Goal: Task Accomplishment & Management: Manage account settings

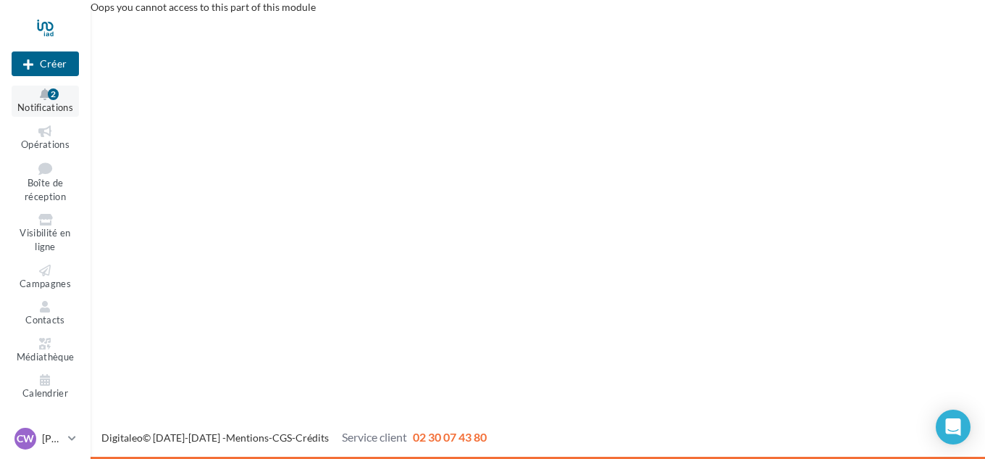
click at [46, 94] on icon at bounding box center [45, 94] width 59 height 12
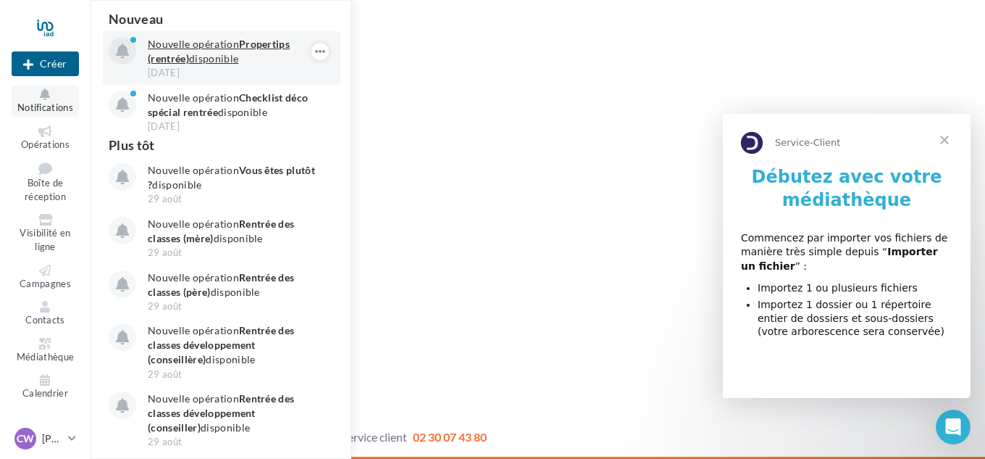
click at [185, 70] on div "[DATE]" at bounding box center [232, 72] width 168 height 13
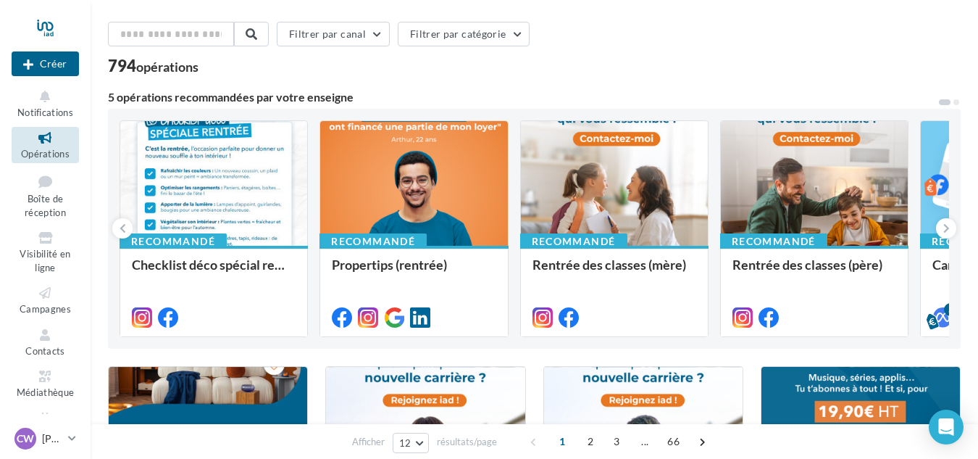
scroll to position [72, 0]
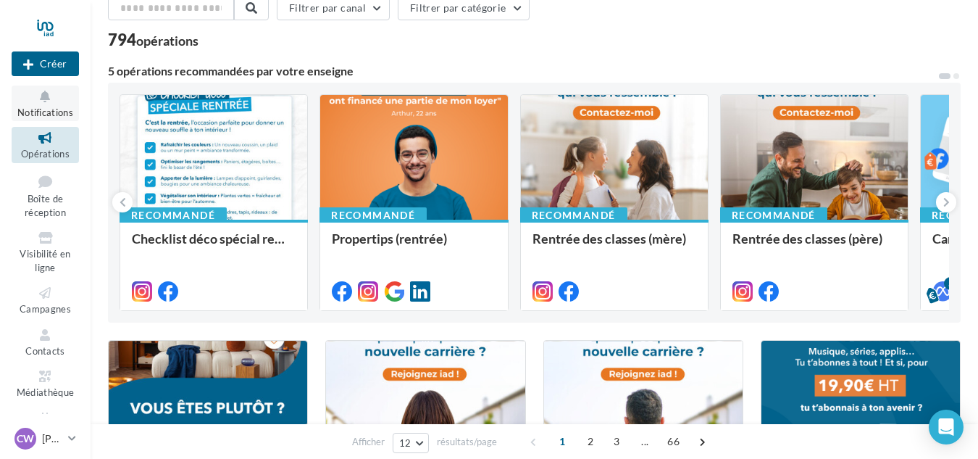
click at [43, 95] on icon at bounding box center [45, 96] width 59 height 17
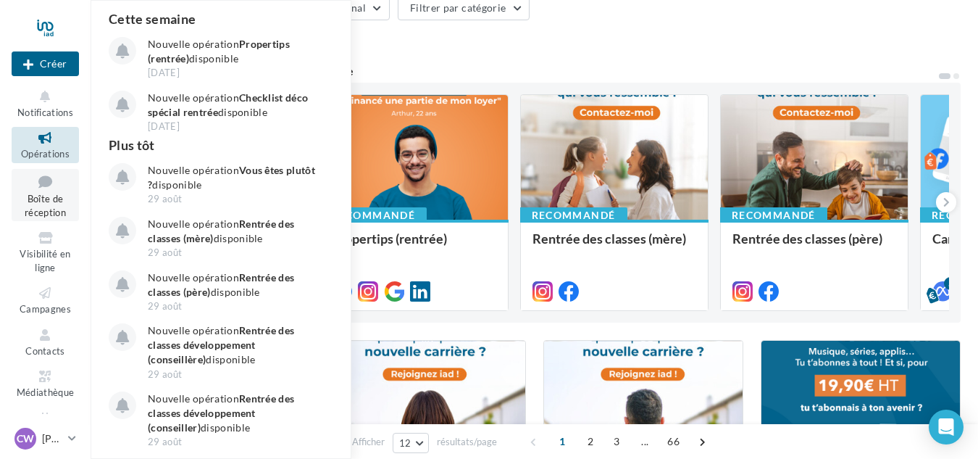
click at [29, 192] on link "Boîte de réception" at bounding box center [45, 195] width 67 height 53
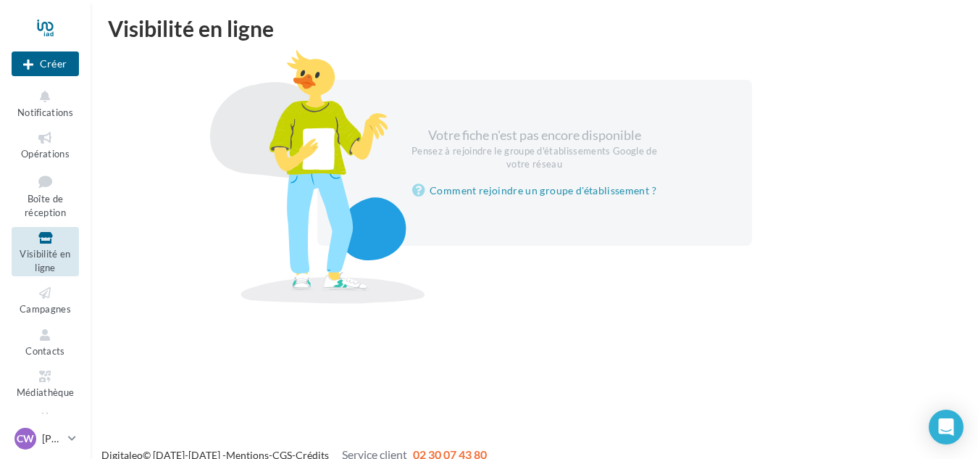
scroll to position [23, 0]
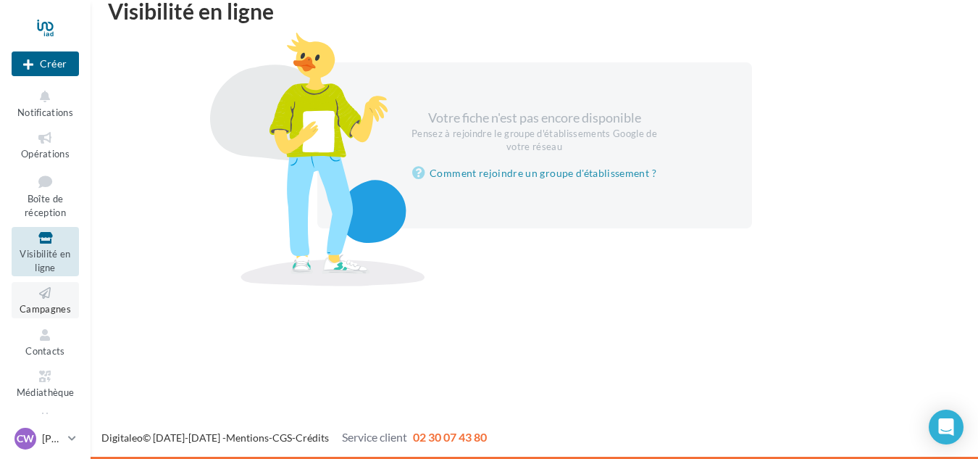
click at [43, 301] on link "Campagnes" at bounding box center [45, 299] width 67 height 35
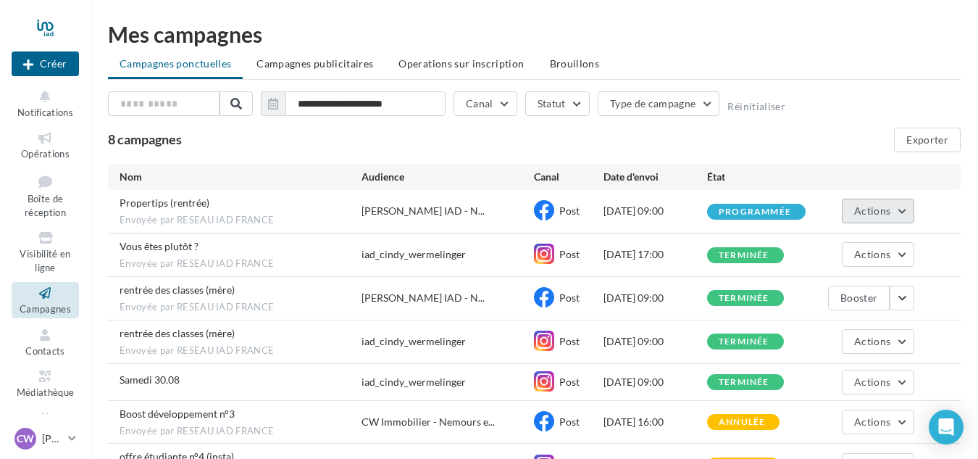
click at [890, 210] on span "Actions" at bounding box center [872, 210] width 36 height 12
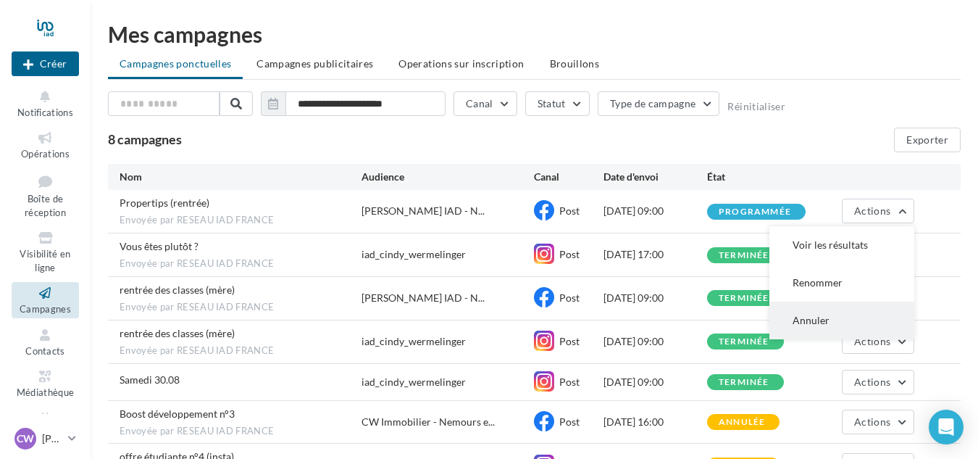
click at [807, 311] on button "Annuler" at bounding box center [841, 320] width 145 height 38
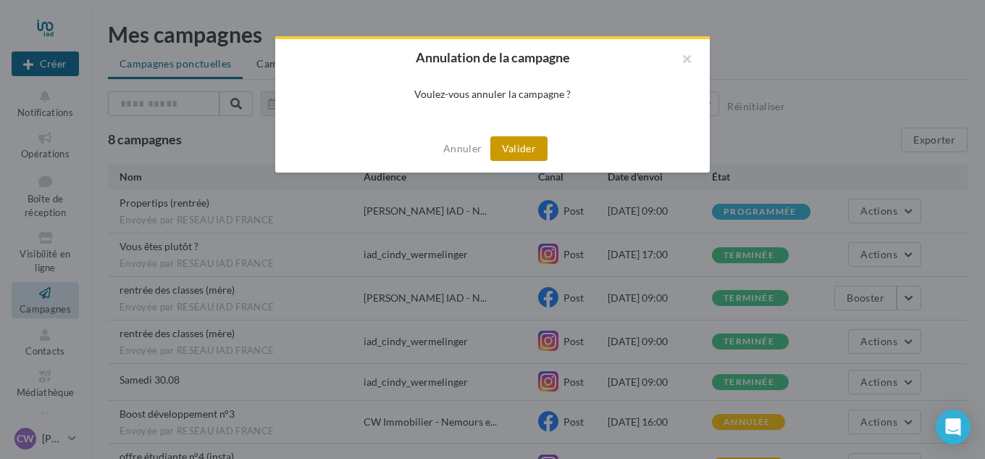
click at [524, 153] on button "Valider" at bounding box center [518, 148] width 57 height 25
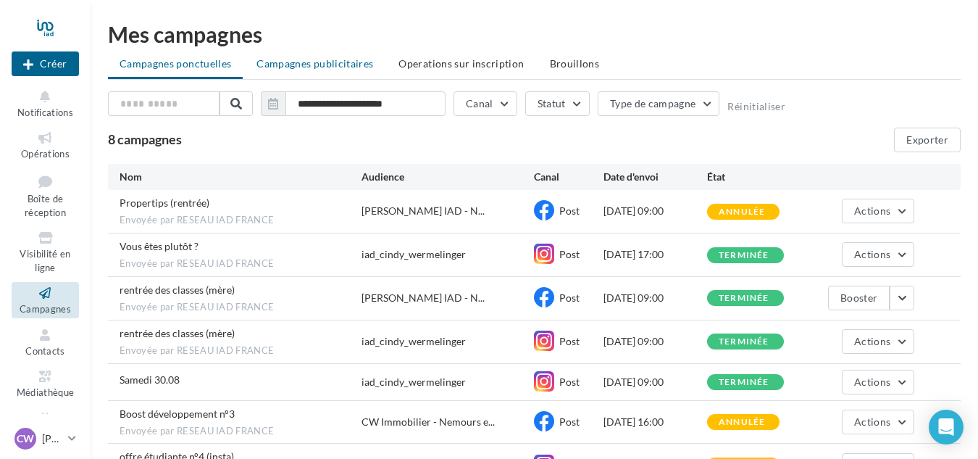
click at [299, 70] on li "Campagnes publicitaires" at bounding box center [315, 64] width 140 height 26
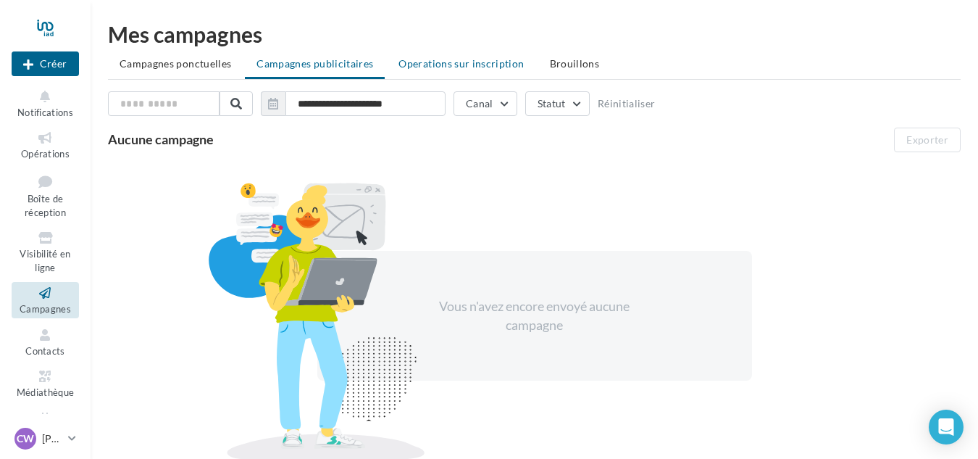
click at [428, 67] on span "Operations sur inscription" at bounding box center [460, 63] width 125 height 12
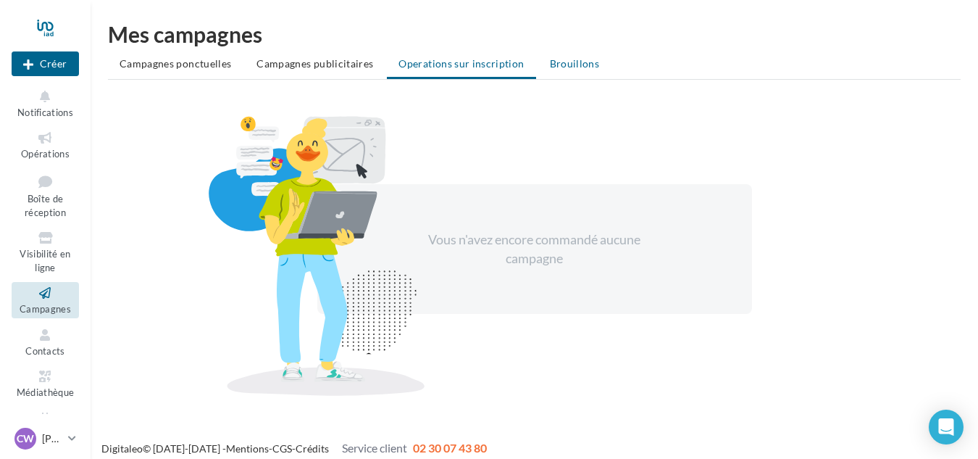
click at [572, 74] on li "Brouillons" at bounding box center [574, 64] width 73 height 26
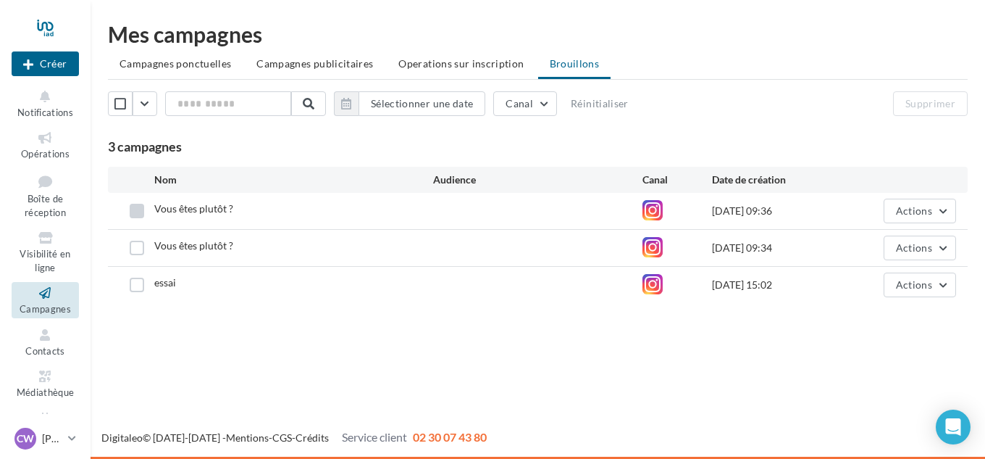
click at [130, 215] on label at bounding box center [137, 211] width 14 height 14
click at [143, 248] on label at bounding box center [137, 248] width 14 height 14
click at [134, 284] on label at bounding box center [137, 284] width 14 height 14
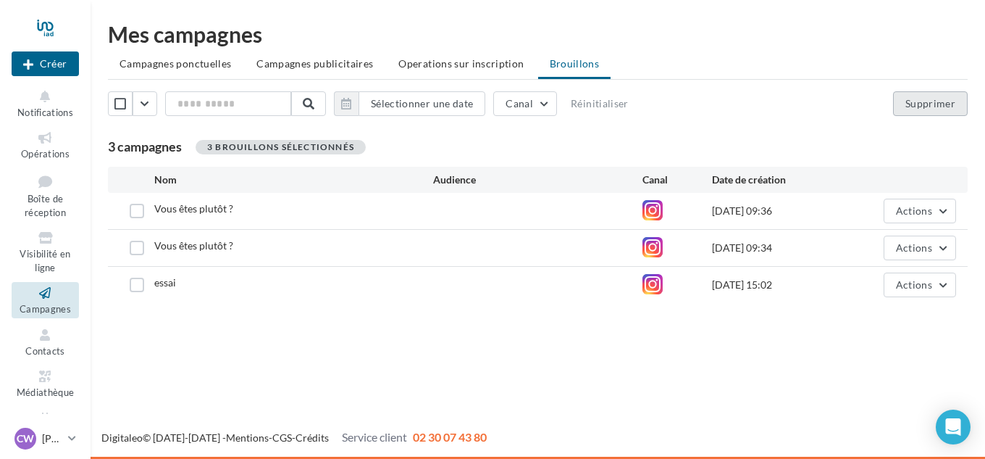
click at [914, 93] on button "Supprimer" at bounding box center [930, 103] width 75 height 25
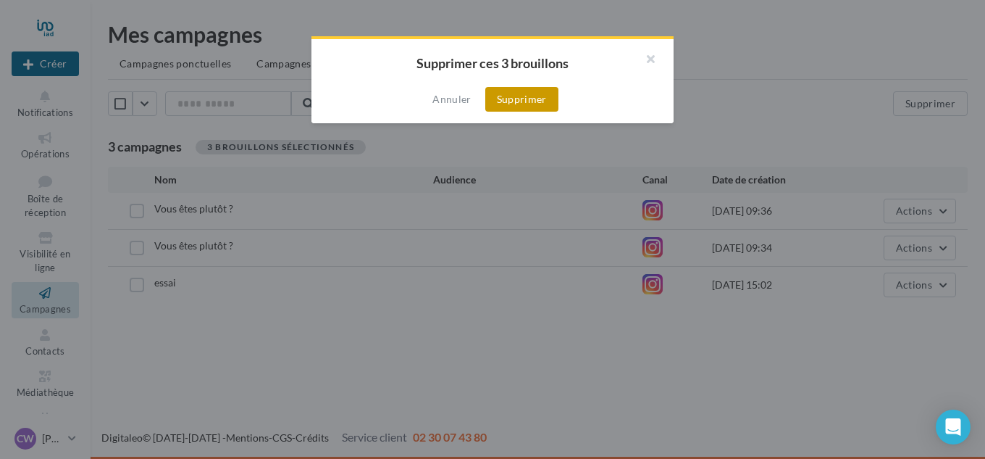
click at [534, 98] on button "Supprimer" at bounding box center [521, 99] width 73 height 25
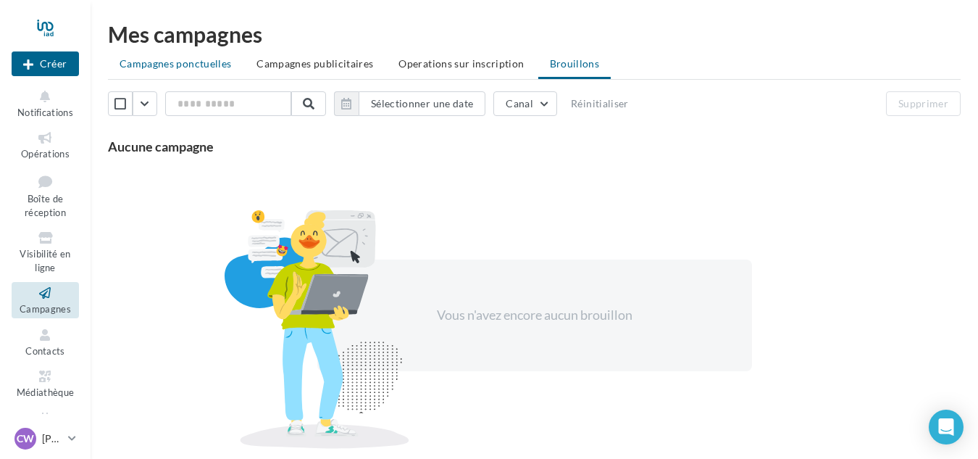
click at [162, 66] on span "Campagnes ponctuelles" at bounding box center [176, 63] width 112 height 12
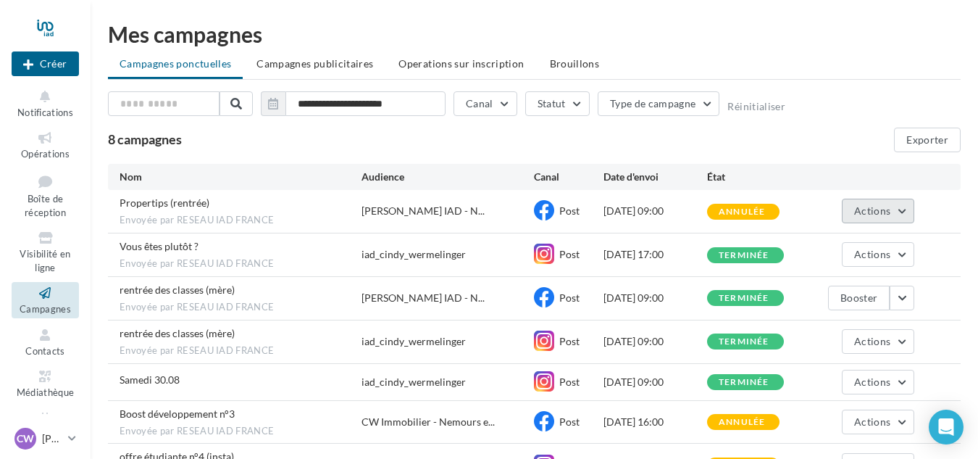
click at [857, 208] on span "Actions" at bounding box center [872, 210] width 36 height 12
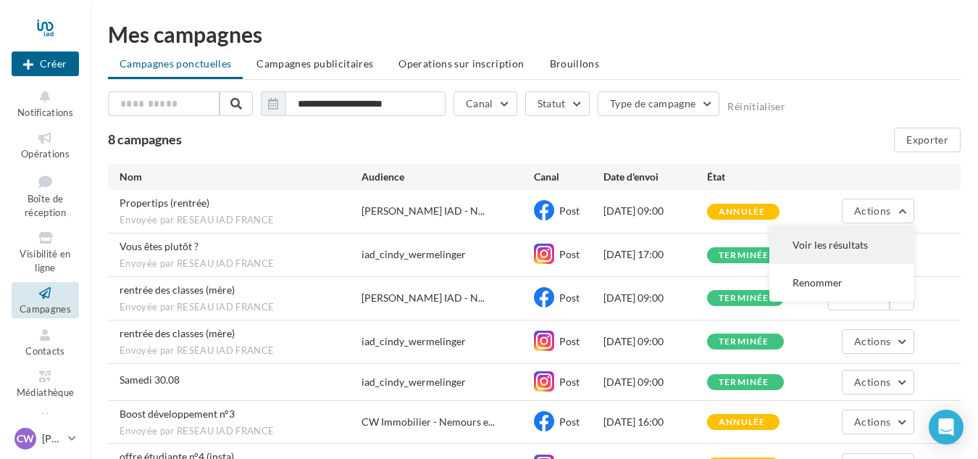
click at [843, 242] on button "Voir les résultats" at bounding box center [841, 245] width 145 height 38
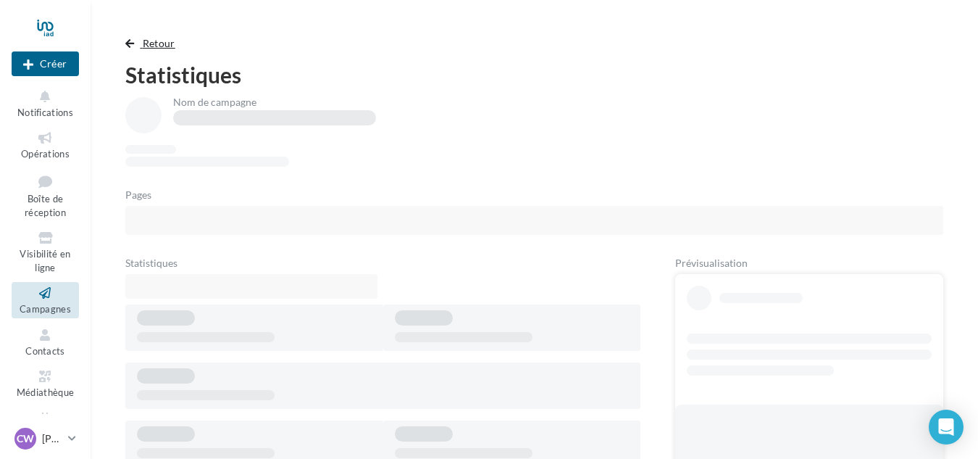
click at [130, 42] on span "button" at bounding box center [129, 43] width 9 height 10
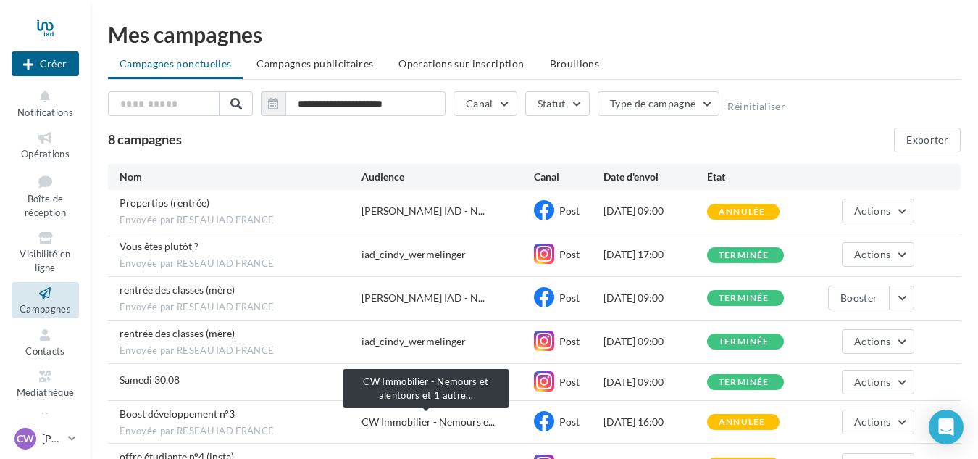
scroll to position [72, 0]
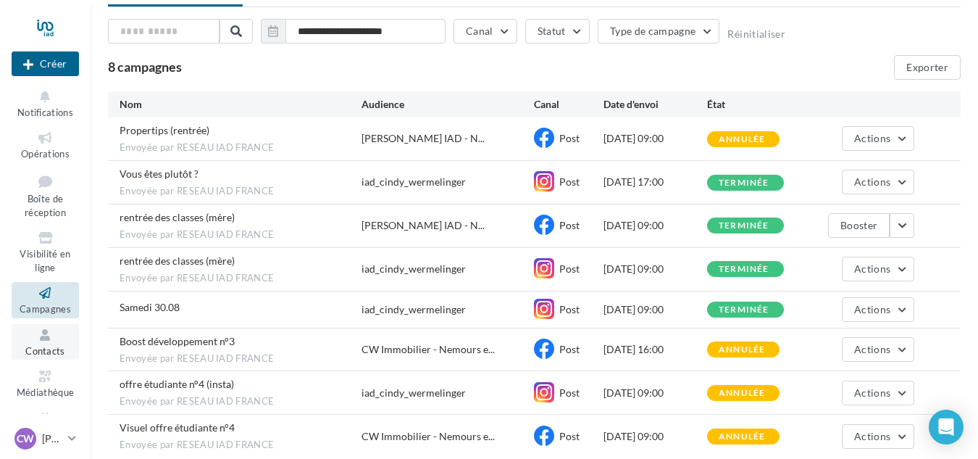
click at [35, 343] on link "Contacts" at bounding box center [45, 341] width 67 height 35
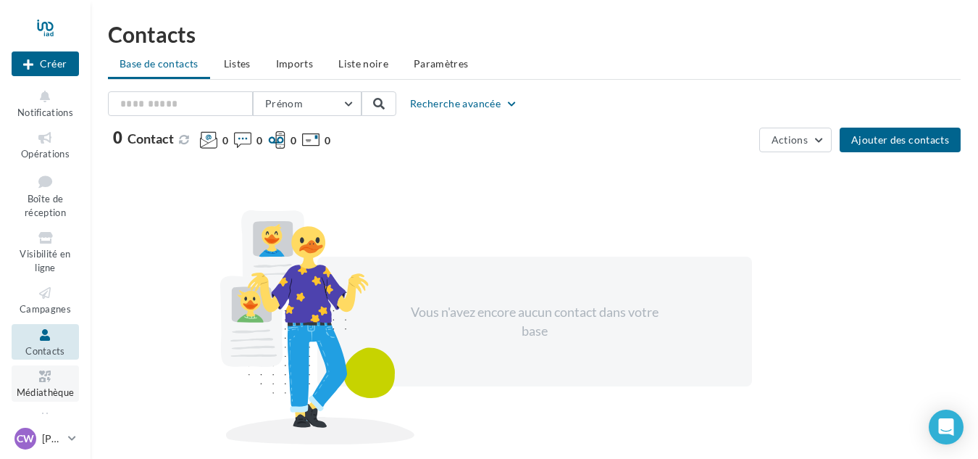
click at [50, 381] on icon at bounding box center [45, 376] width 59 height 17
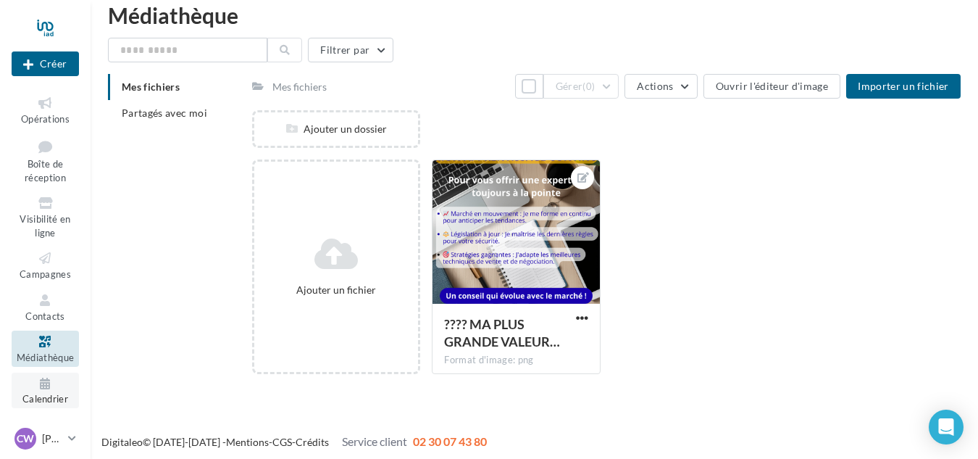
scroll to position [23, 0]
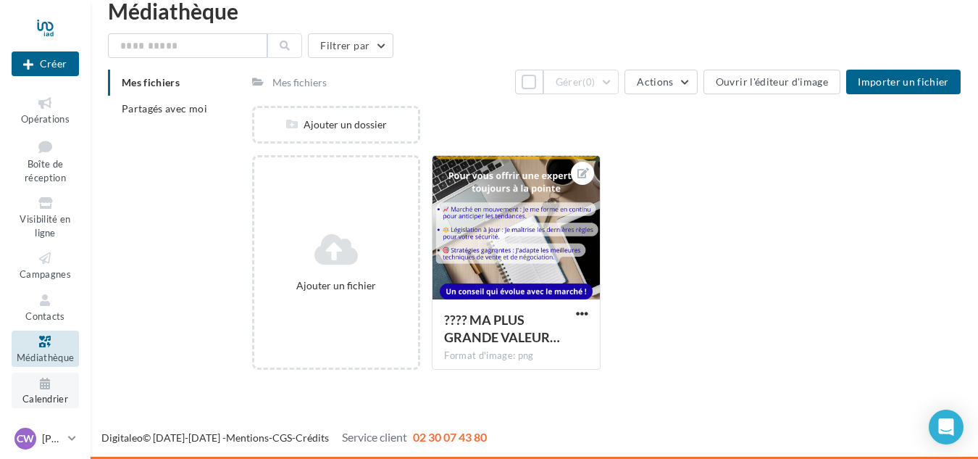
click at [47, 386] on icon at bounding box center [45, 383] width 59 height 17
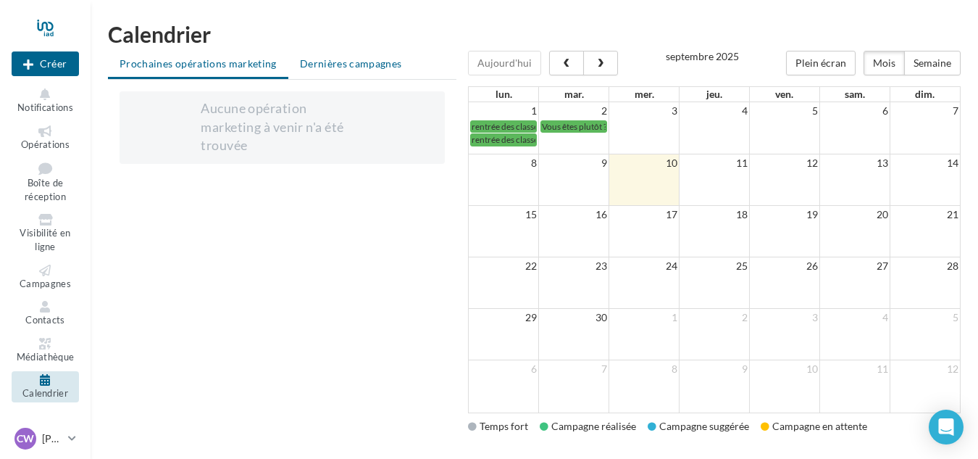
click at [390, 58] on span "Dernières campagnes" at bounding box center [351, 63] width 102 height 12
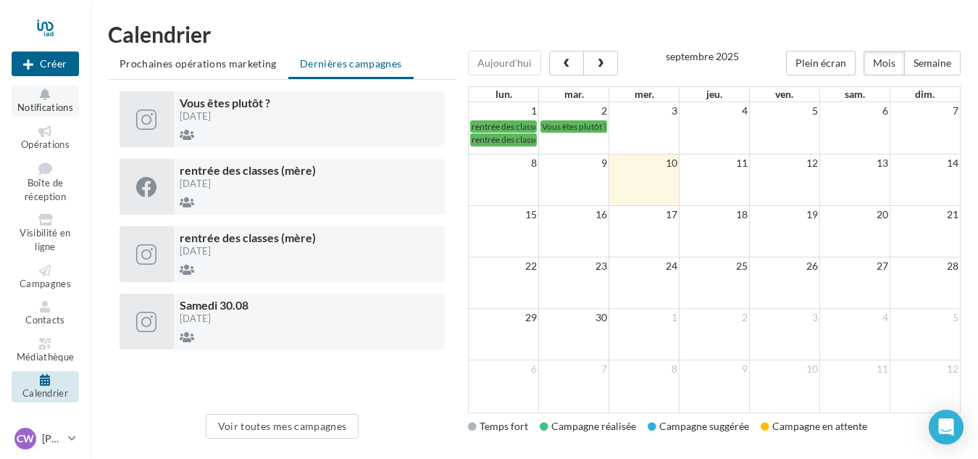
click at [46, 93] on icon at bounding box center [45, 94] width 59 height 12
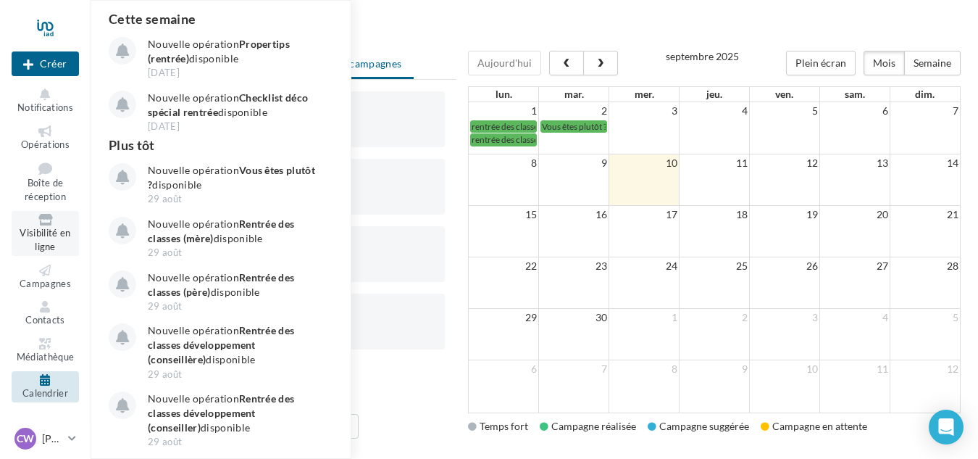
click at [41, 229] on span "Visibilité en ligne" at bounding box center [45, 239] width 51 height 25
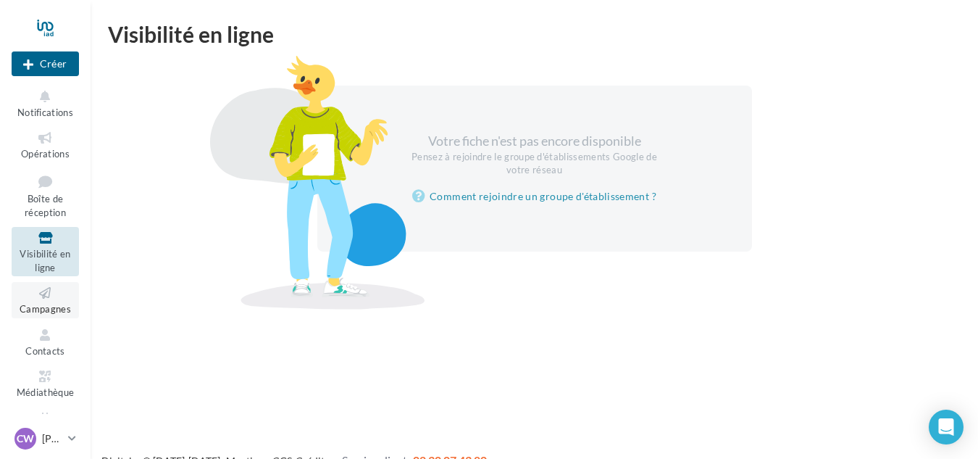
click at [42, 302] on link "Campagnes" at bounding box center [45, 299] width 67 height 35
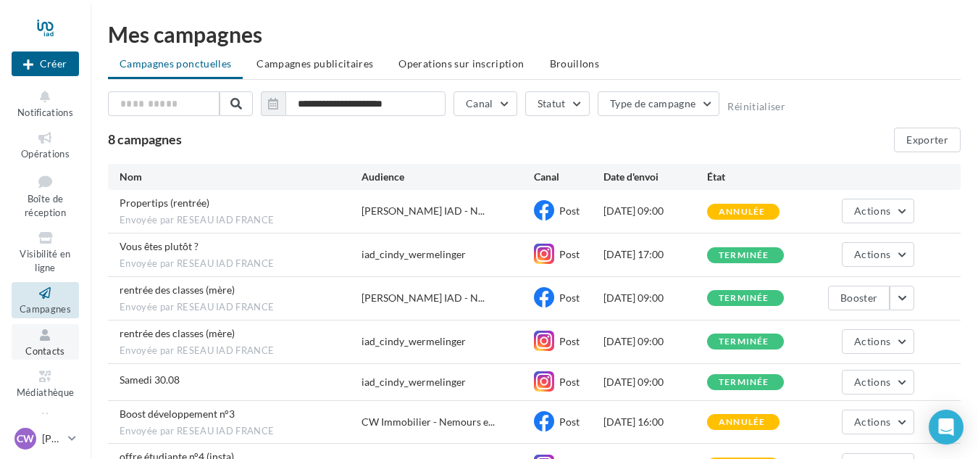
click at [41, 349] on span "Contacts" at bounding box center [45, 351] width 40 height 12
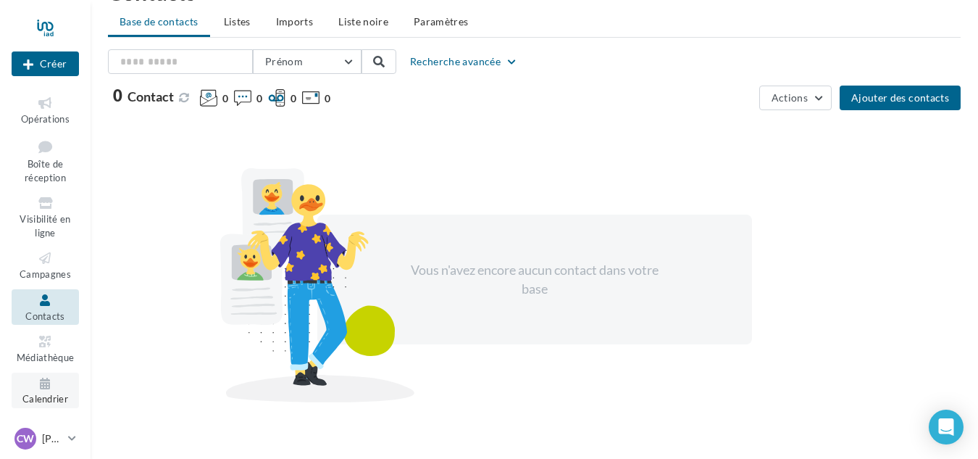
scroll to position [83, 0]
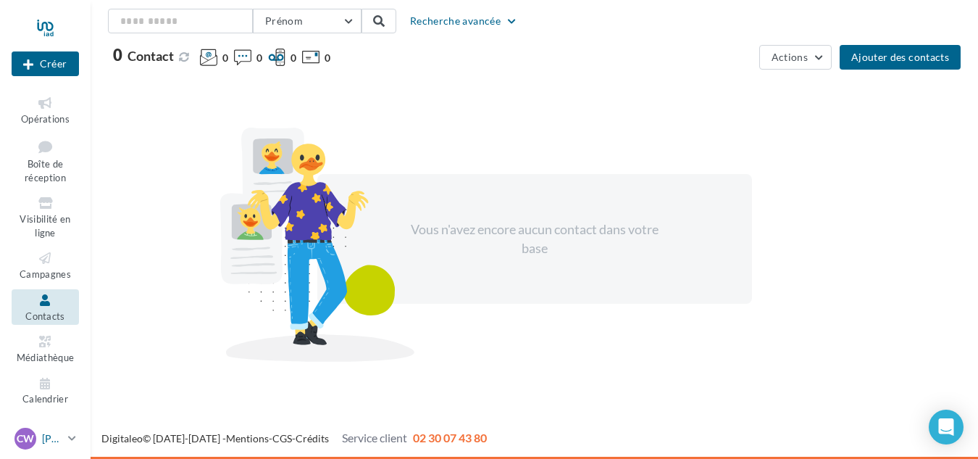
click at [43, 442] on p "[PERSON_NAME]" at bounding box center [52, 438] width 20 height 14
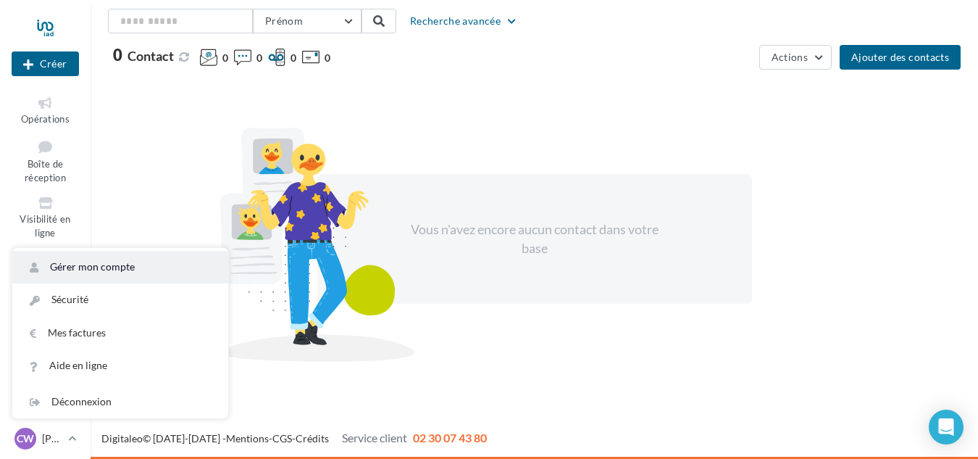
click at [98, 271] on link "Gérer mon compte" at bounding box center [120, 267] width 216 height 33
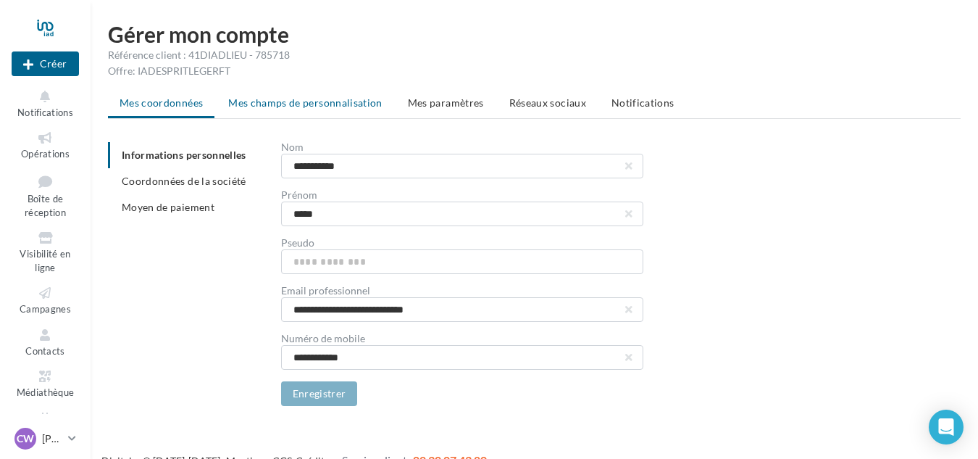
click at [333, 108] on span "Mes champs de personnalisation" at bounding box center [305, 102] width 154 height 12
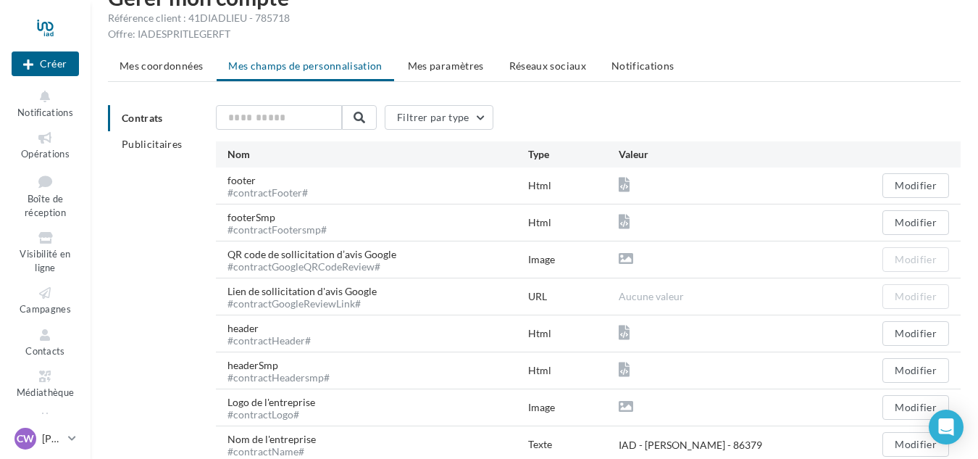
scroll to position [72, 0]
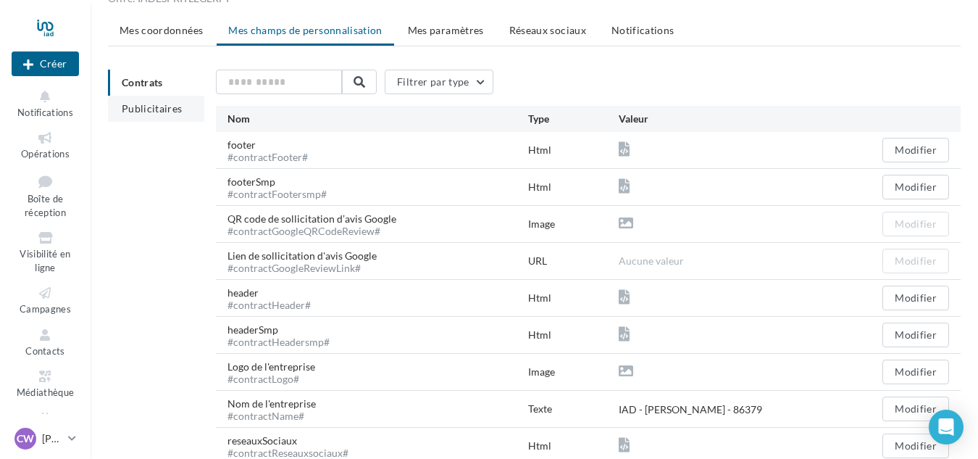
click at [155, 109] on span "Publicitaires" at bounding box center [152, 108] width 61 height 12
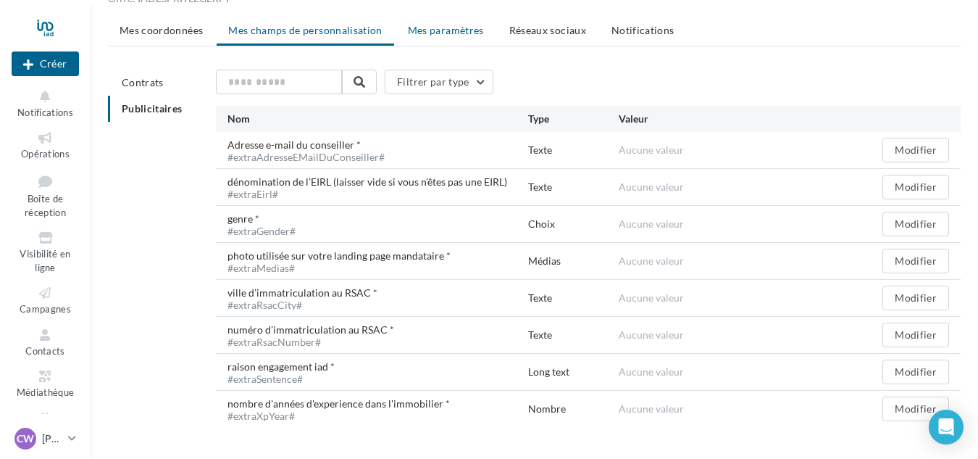
click at [443, 27] on span "Mes paramètres" at bounding box center [446, 30] width 76 height 12
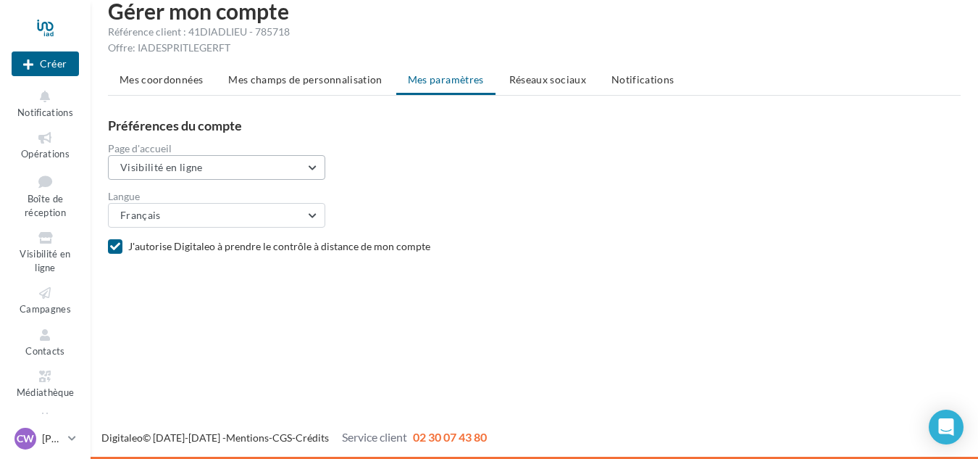
click at [173, 164] on span "Visibilité en ligne" at bounding box center [161, 167] width 83 height 12
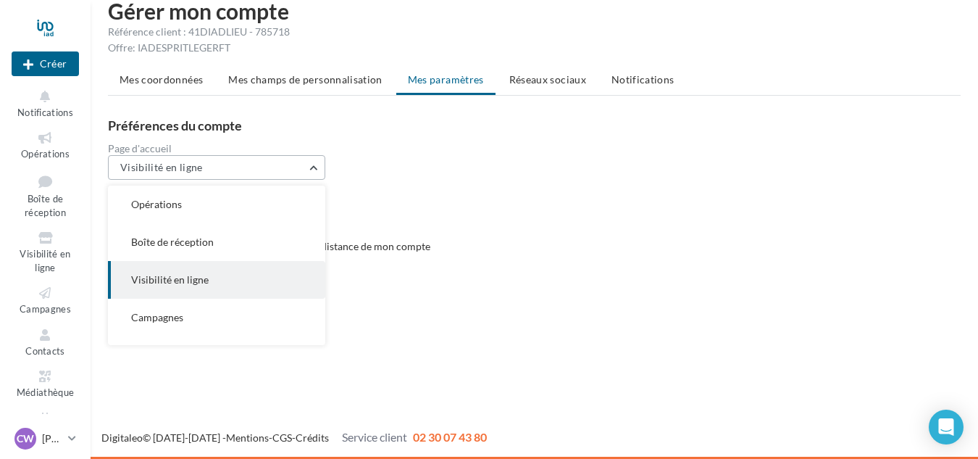
scroll to position [38, 0]
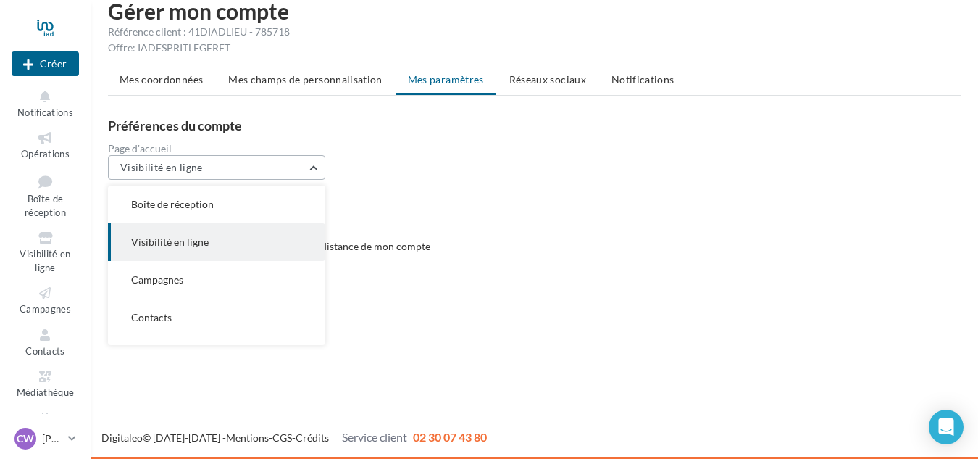
click at [173, 164] on span "Visibilité en ligne" at bounding box center [161, 167] width 83 height 12
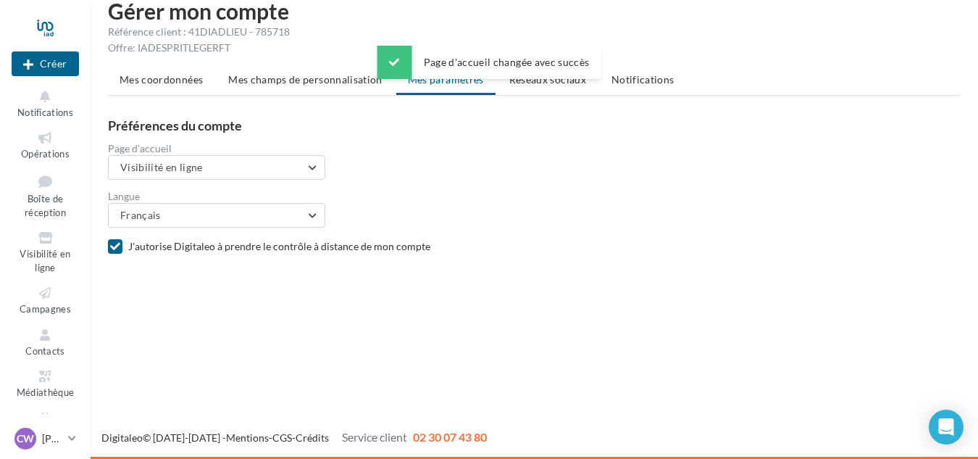
click at [485, 173] on div "Page d'accueil Visibilité en ligne Opérations Boîte de réception Visibilité en …" at bounding box center [540, 161] width 864 height 36
click at [541, 85] on div "Page d'accueil changée avec succès" at bounding box center [489, 65] width 224 height 39
click at [526, 80] on span "Réseaux sociaux" at bounding box center [547, 79] width 77 height 12
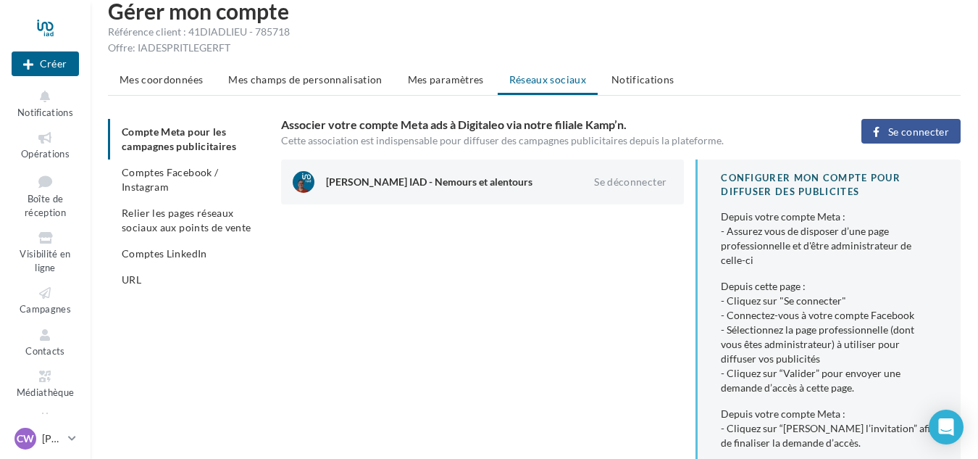
click at [183, 135] on ul "Compte Meta pour les campagnes publicitaires Comptes Facebook / Instagram Relie…" at bounding box center [189, 206] width 162 height 174
click at [186, 188] on li "Comptes Facebook / Instagram" at bounding box center [189, 179] width 162 height 41
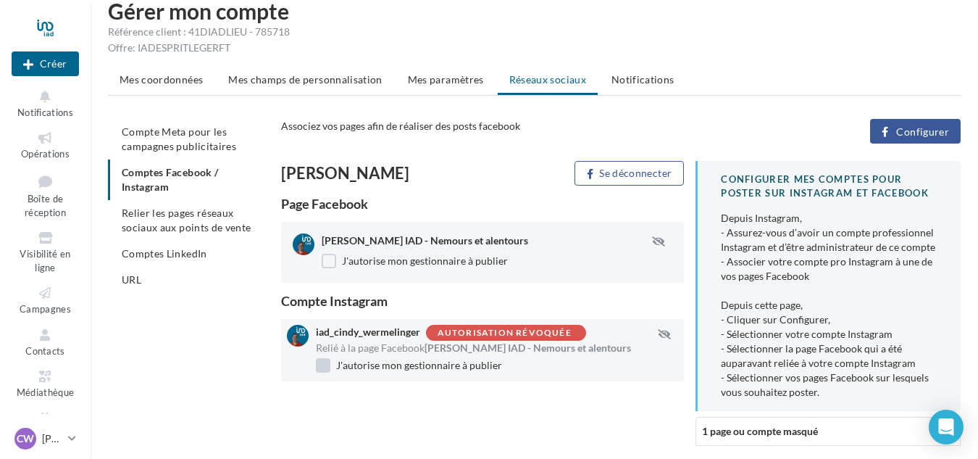
click at [398, 371] on label "J'autorise mon gestionnaire à publier" at bounding box center [409, 365] width 186 height 14
click at [501, 337] on div "Autorisation révoquée" at bounding box center [505, 332] width 134 height 9
click at [667, 338] on icon "button" at bounding box center [664, 334] width 13 height 10
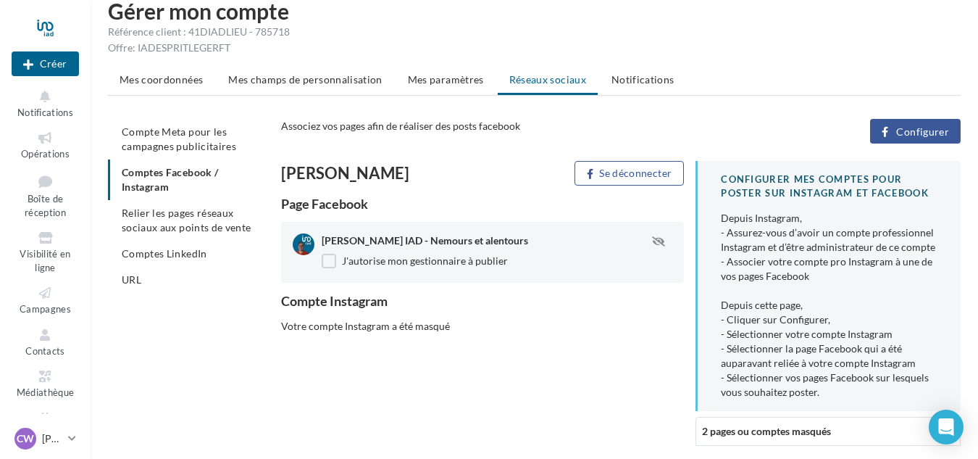
click at [416, 340] on div "Cindy Maquaire Wermelinger Se déconnecter Page Facebook Cindy Wermelinger IAD -…" at bounding box center [626, 309] width 691 height 296
click at [772, 428] on span "2 pages ou comptes masqués" at bounding box center [766, 431] width 129 height 12
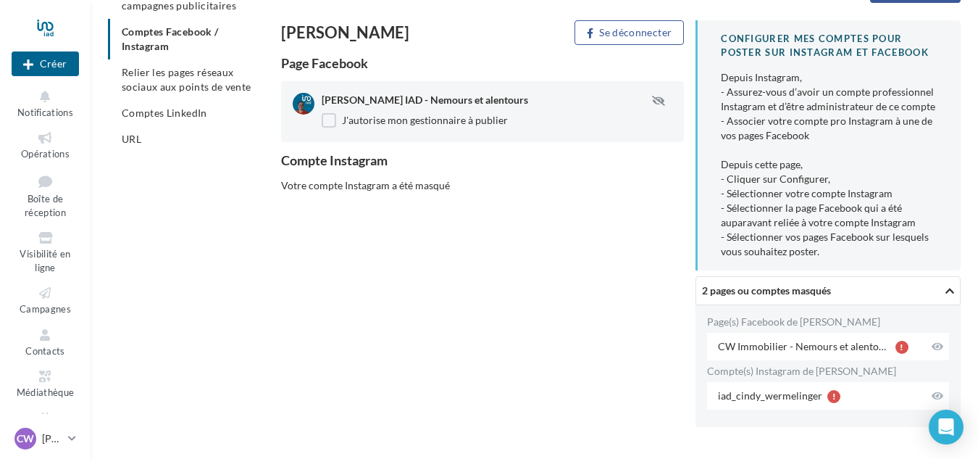
scroll to position [168, 0]
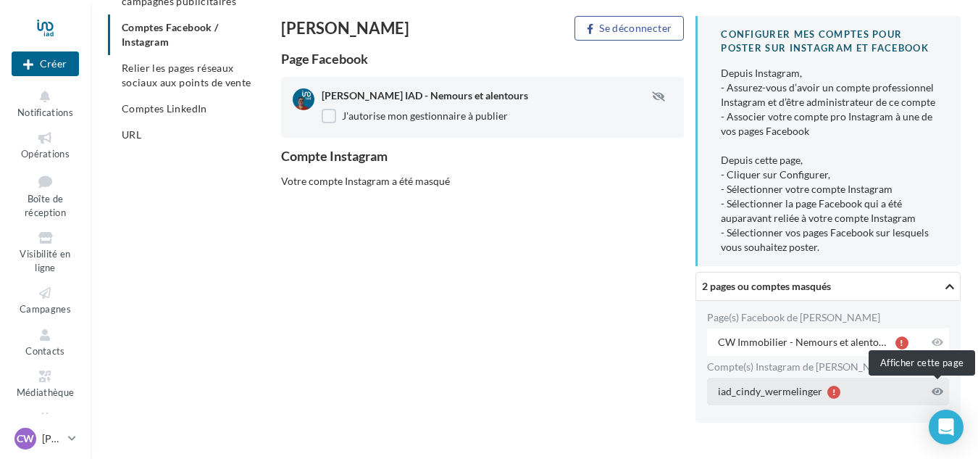
click at [934, 386] on icon at bounding box center [938, 391] width 12 height 10
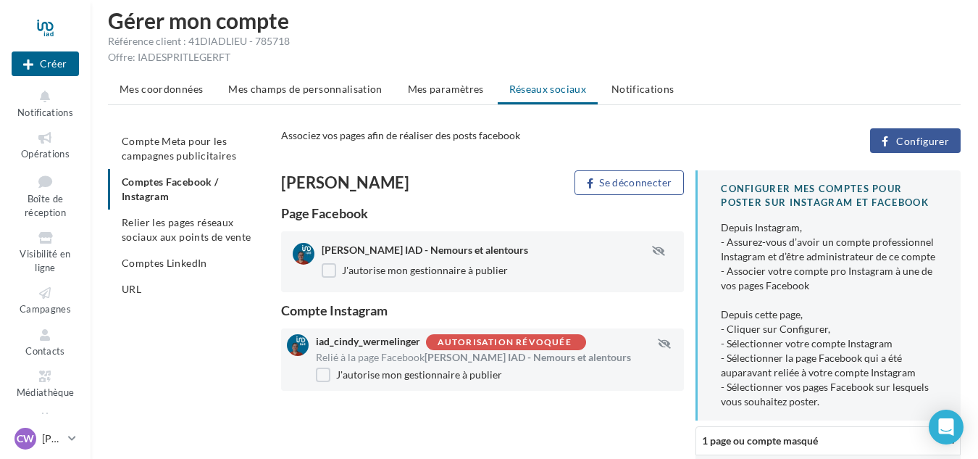
scroll to position [0, 0]
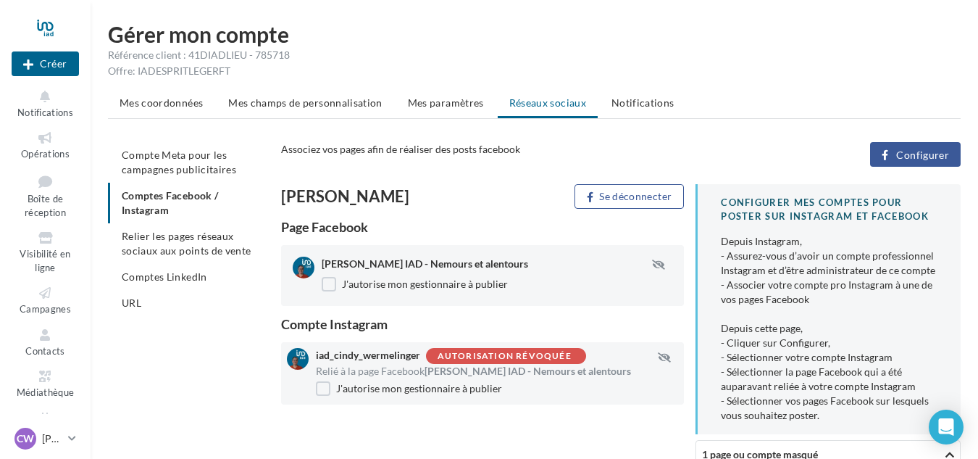
click at [912, 153] on span "Configurer" at bounding box center [922, 155] width 53 height 12
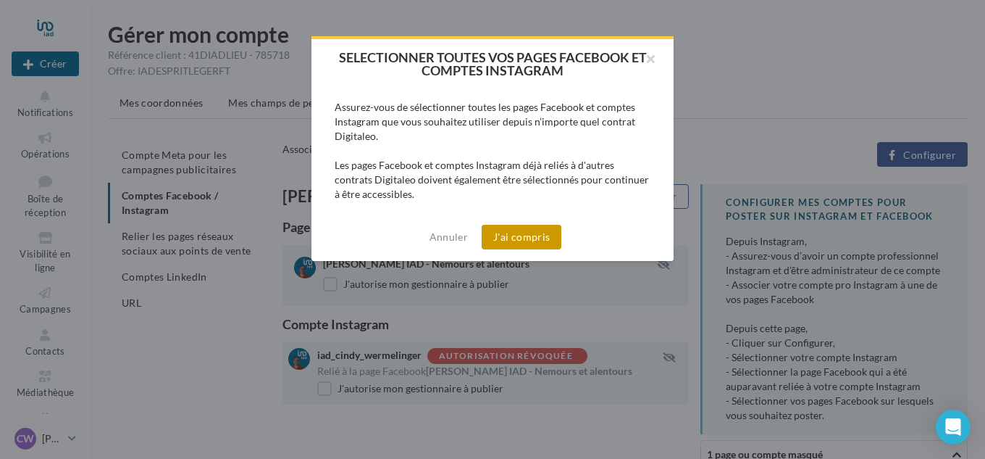
click at [519, 231] on button "J'ai compris" at bounding box center [522, 237] width 80 height 25
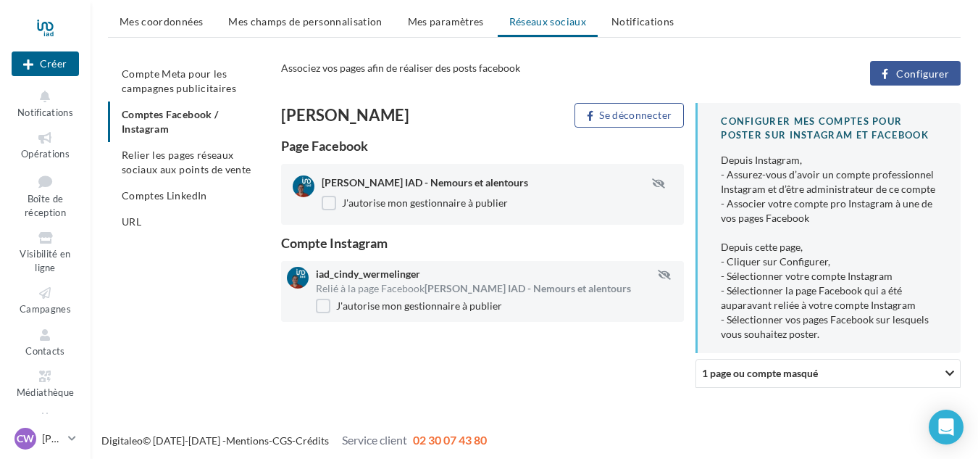
scroll to position [84, 0]
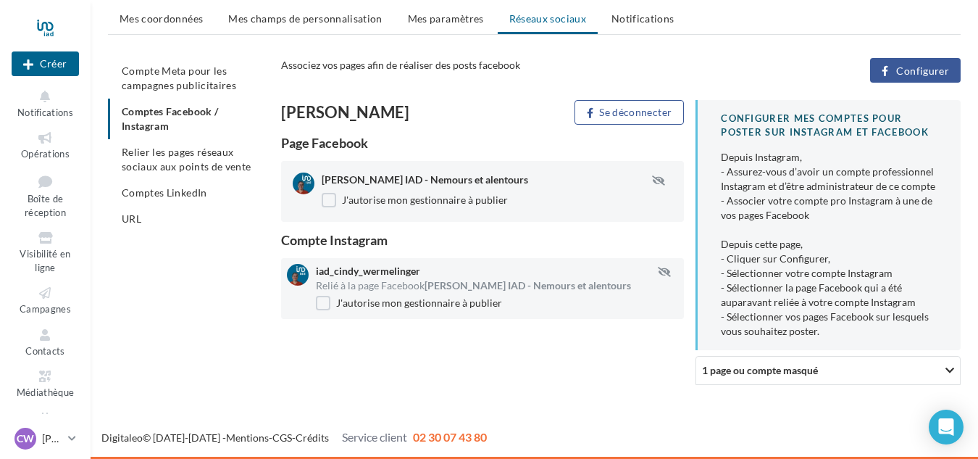
click at [955, 369] on div at bounding box center [950, 370] width 20 height 26
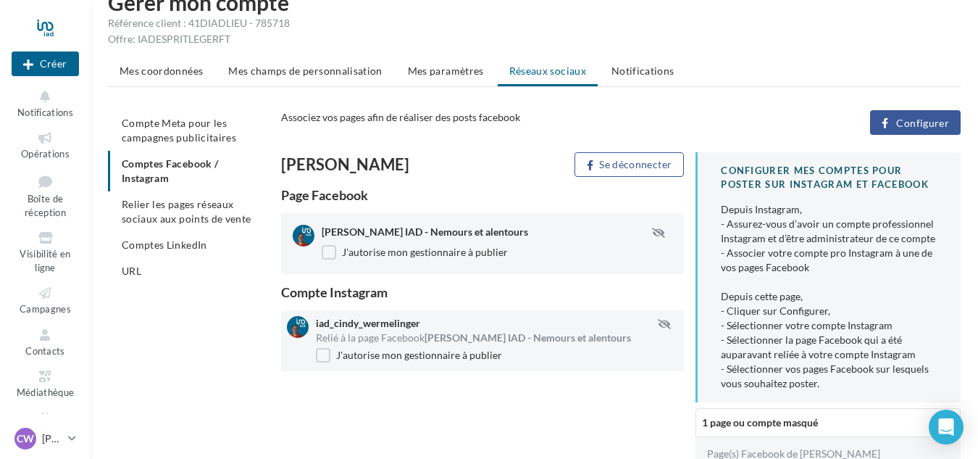
scroll to position [12, 0]
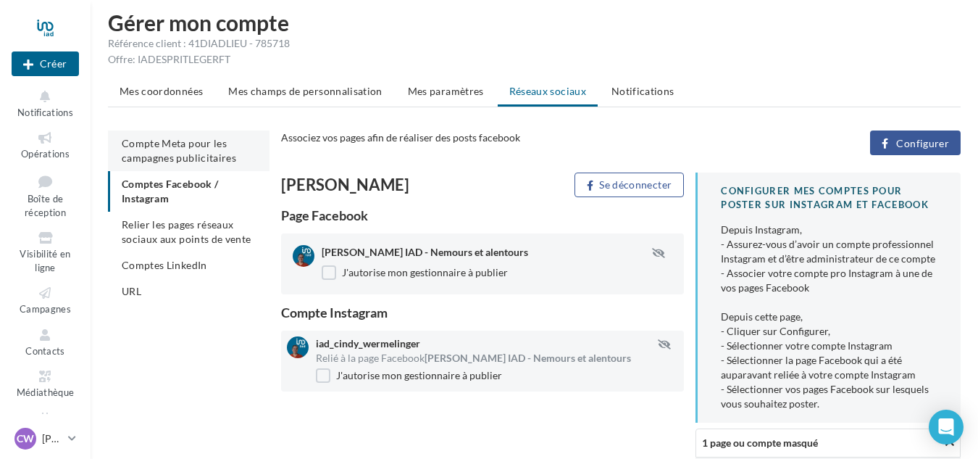
click at [156, 149] on span "Compte Meta pour les campagnes publicitaires" at bounding box center [179, 150] width 114 height 27
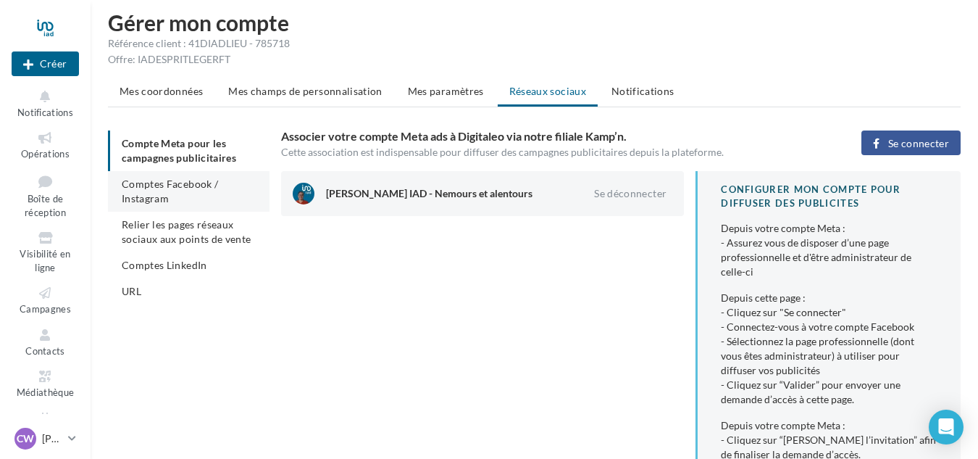
click at [161, 180] on span "Comptes Facebook / Instagram" at bounding box center [170, 190] width 96 height 27
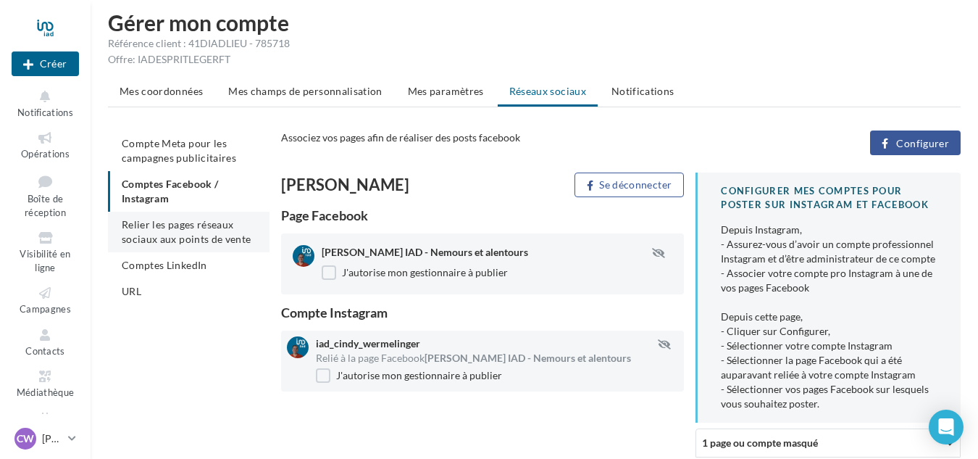
click at [162, 232] on li "Relier les pages réseaux sociaux aux points de vente" at bounding box center [189, 232] width 162 height 41
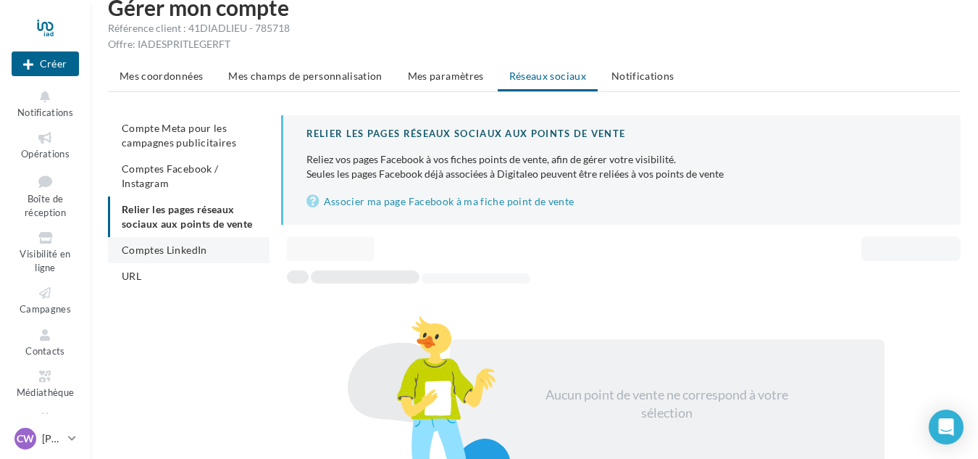
click at [167, 250] on span "Comptes LinkedIn" at bounding box center [164, 249] width 85 height 12
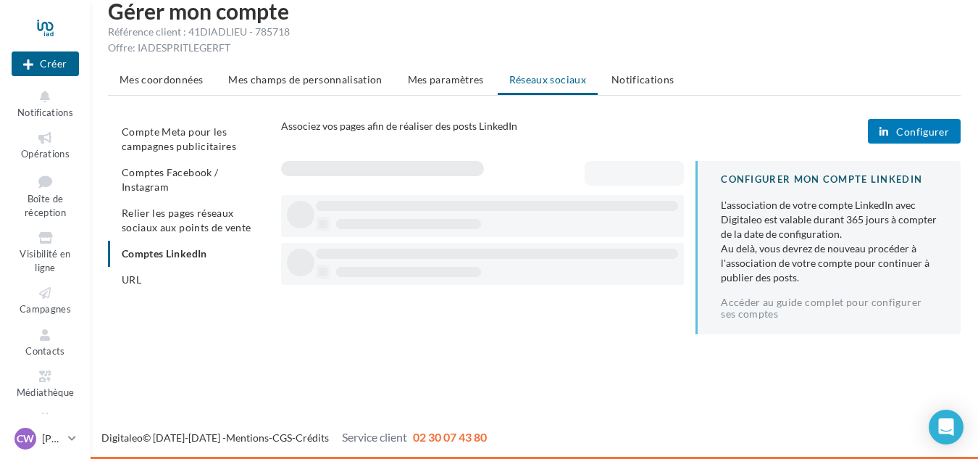
scroll to position [23, 0]
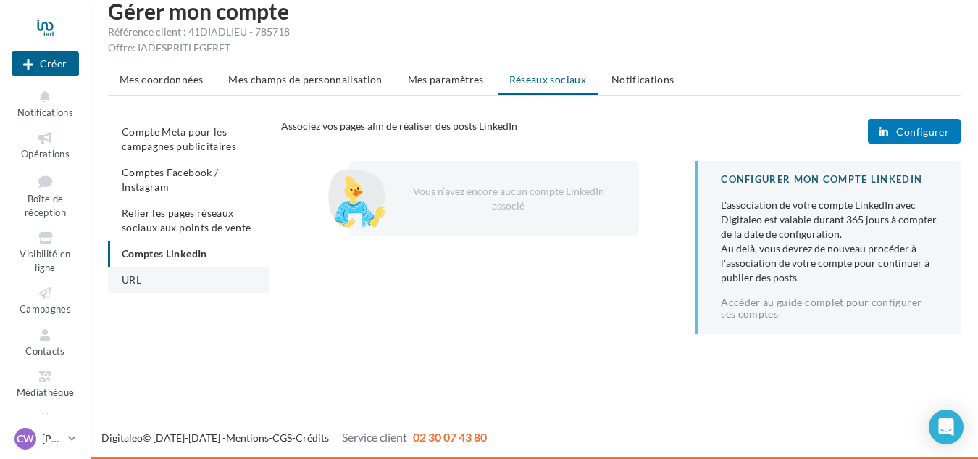
click at [146, 280] on li "URL" at bounding box center [189, 280] width 162 height 26
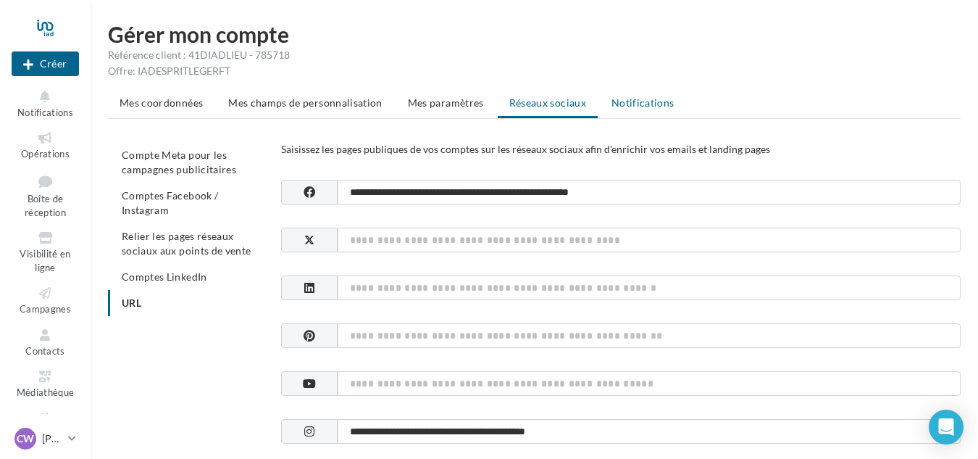
click at [635, 109] on li "Notifications" at bounding box center [643, 103] width 86 height 26
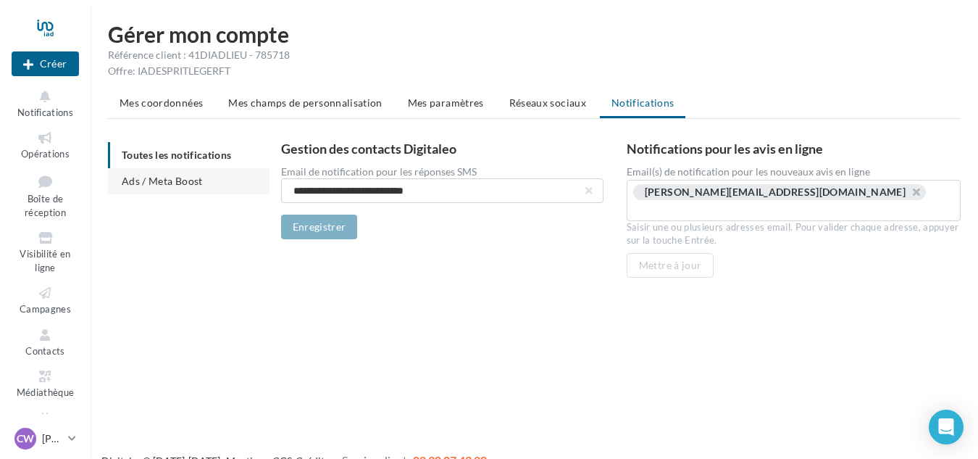
click at [156, 188] on li "Ads / Meta Boost" at bounding box center [189, 181] width 162 height 26
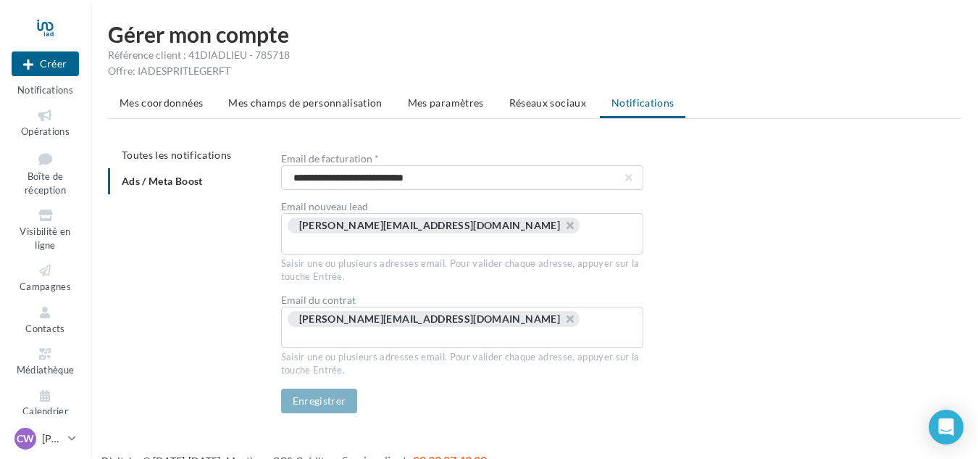
scroll to position [35, 0]
